Goal: Task Accomplishment & Management: Manage account settings

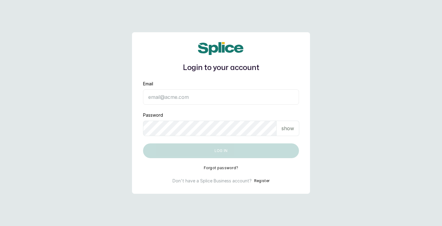
click at [276, 96] on input "Email" at bounding box center [221, 96] width 156 height 15
type input "penelopetolulope@gmail.com"
click at [281, 131] on p "show" at bounding box center [287, 128] width 13 height 7
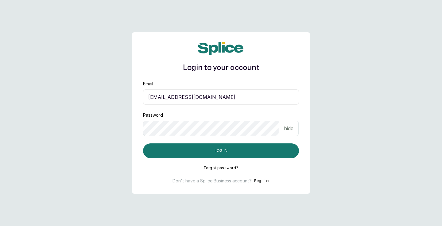
click at [143, 143] on button "Log in" at bounding box center [221, 150] width 156 height 15
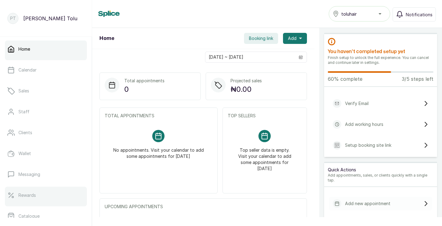
click at [53, 189] on link "Rewards" at bounding box center [46, 195] width 82 height 17
